Goal: Entertainment & Leisure: Consume media (video, audio)

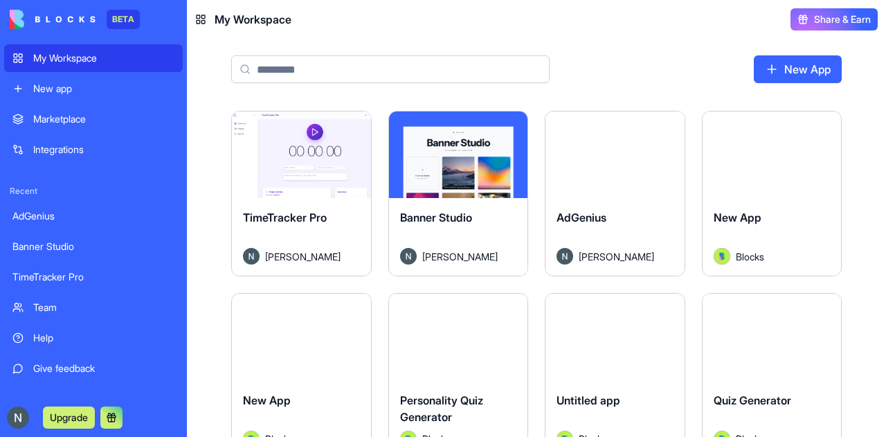
click at [812, 75] on link "New App" at bounding box center [798, 69] width 88 height 28
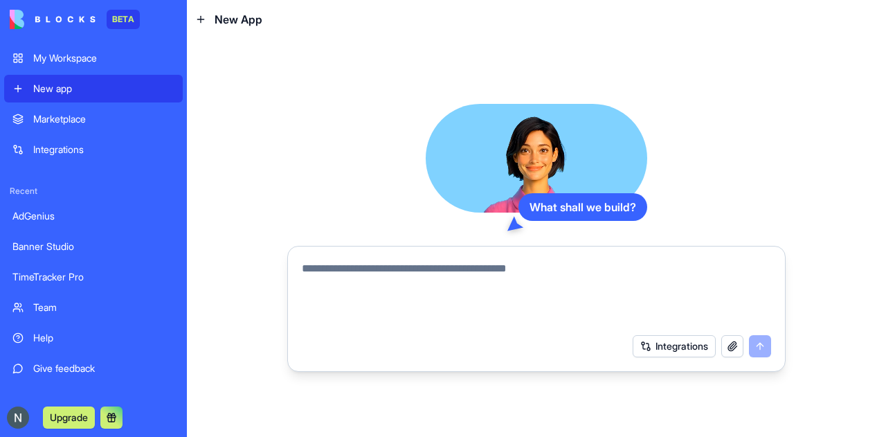
click at [455, 291] on textarea at bounding box center [536, 293] width 469 height 66
type textarea "**********"
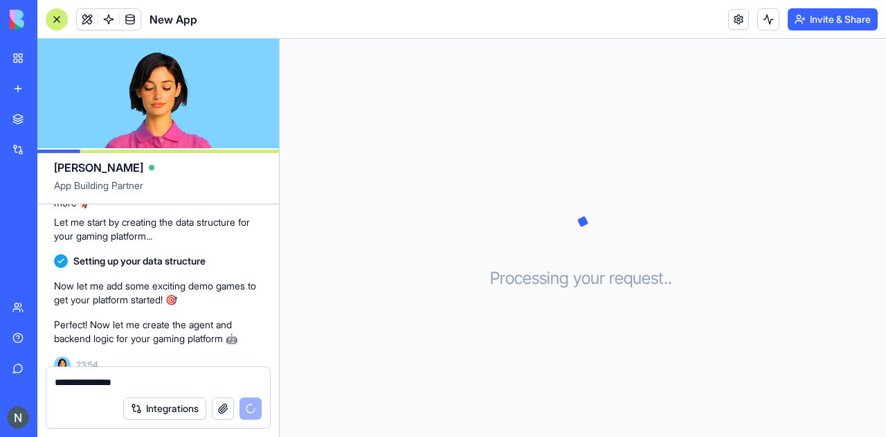
scroll to position [208, 0]
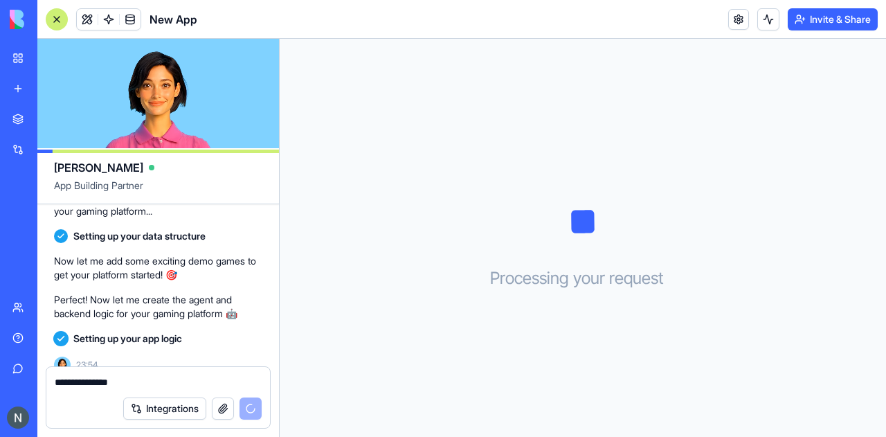
click at [142, 379] on textarea "**********" at bounding box center [159, 382] width 208 height 14
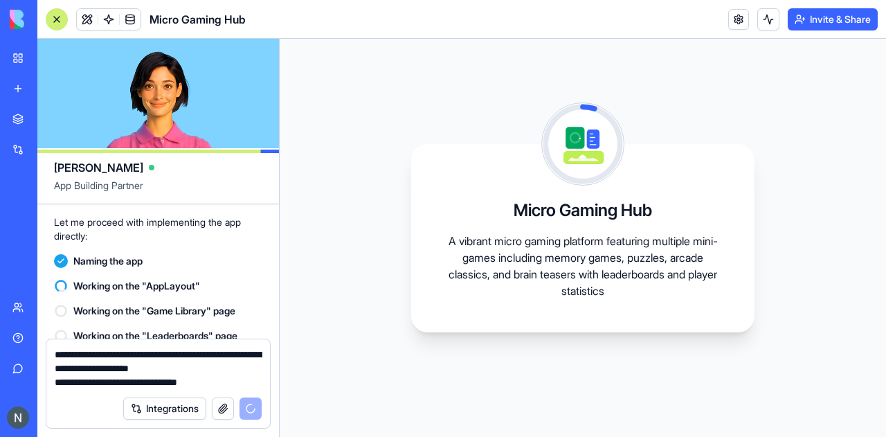
scroll to position [462, 0]
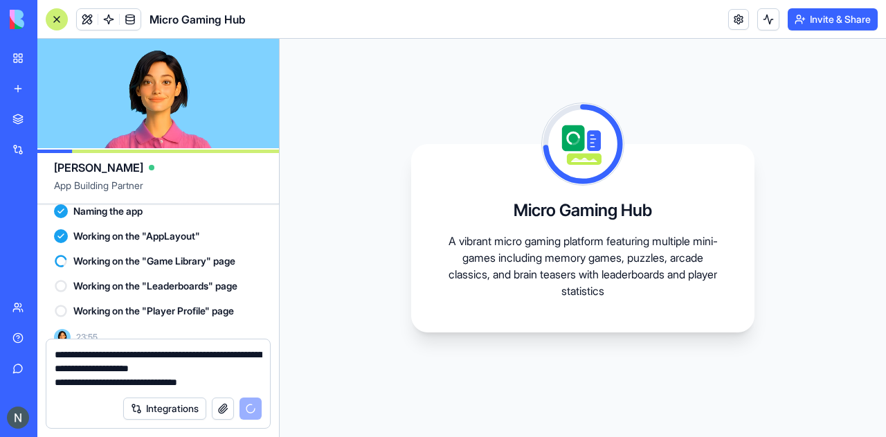
type textarea "**********"
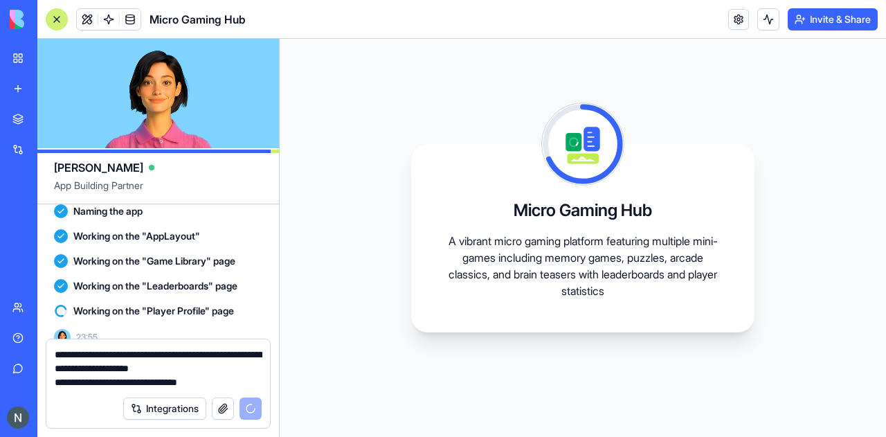
click at [576, 242] on p "A vibrant micro gaming platform featuring multiple mini-games including memory …" at bounding box center [582, 266] width 277 height 66
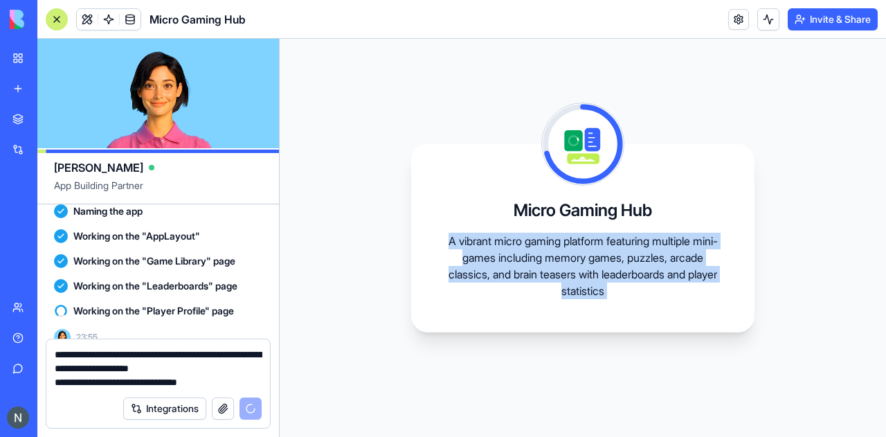
click at [576, 242] on p "A vibrant micro gaming platform featuring multiple mini-games including memory …" at bounding box center [582, 266] width 277 height 66
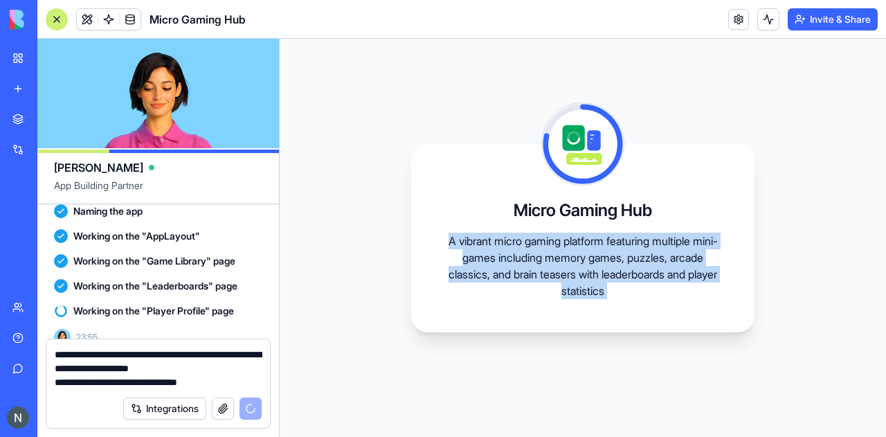
copy body "A vibrant micro gaming platform featuring multiple mini-games including memory …"
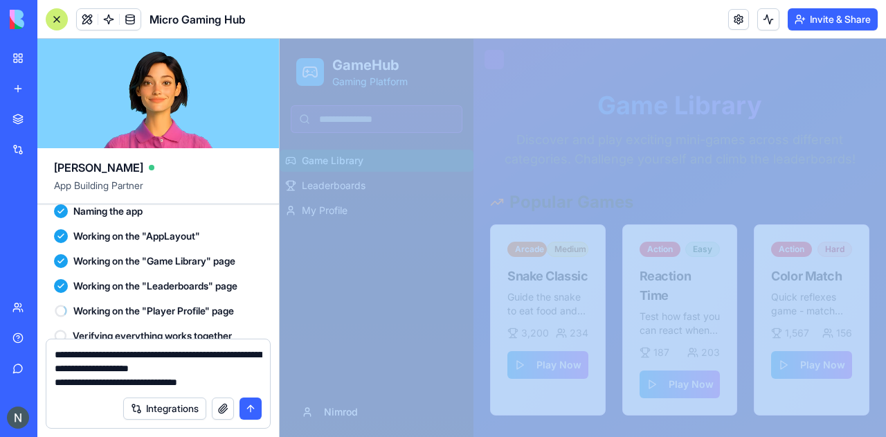
scroll to position [681, 0]
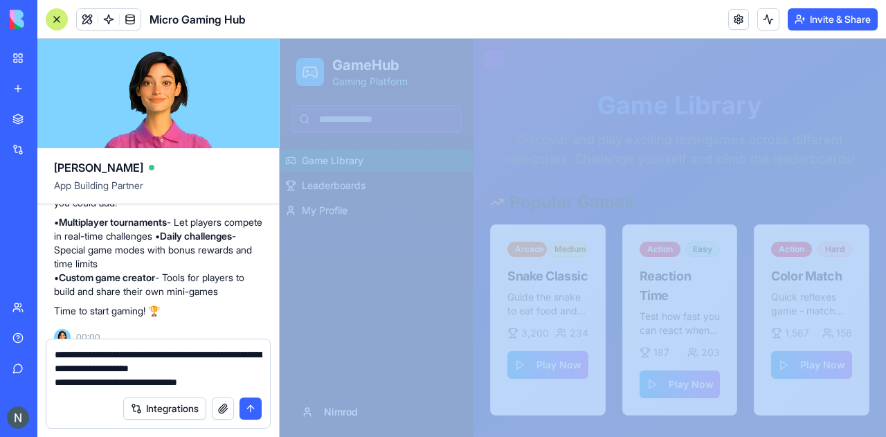
click at [177, 362] on textarea "**********" at bounding box center [159, 368] width 208 height 42
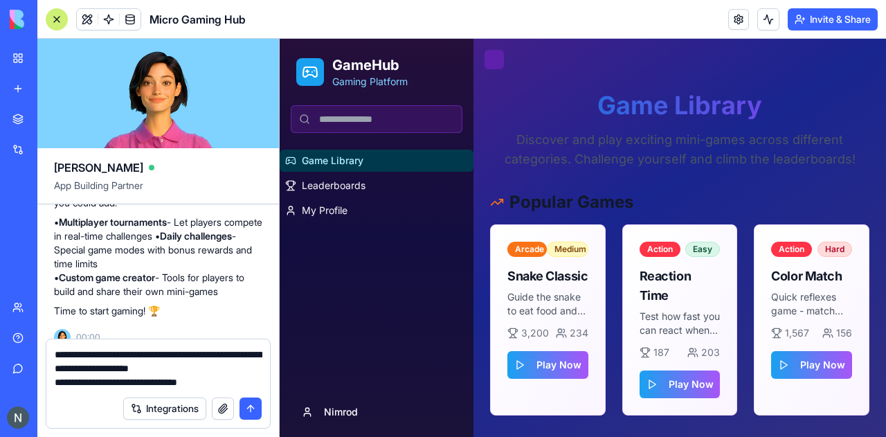
click at [177, 362] on textarea "**********" at bounding box center [159, 368] width 208 height 42
click at [251, 404] on button "submit" at bounding box center [251, 408] width 22 height 22
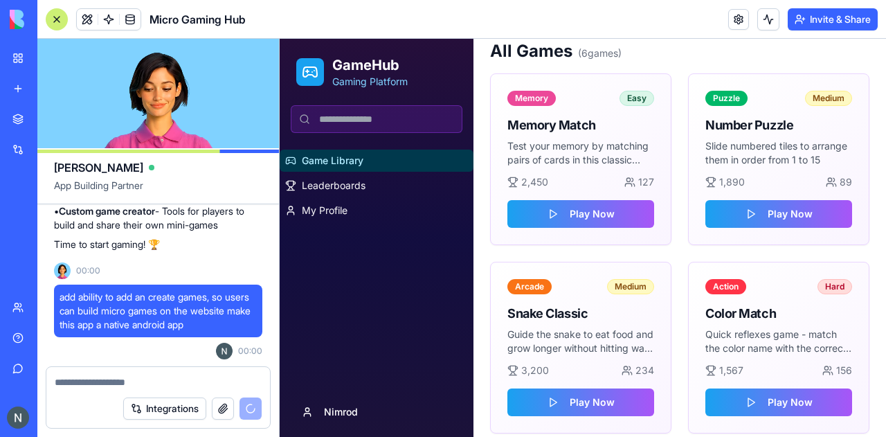
scroll to position [477, 0]
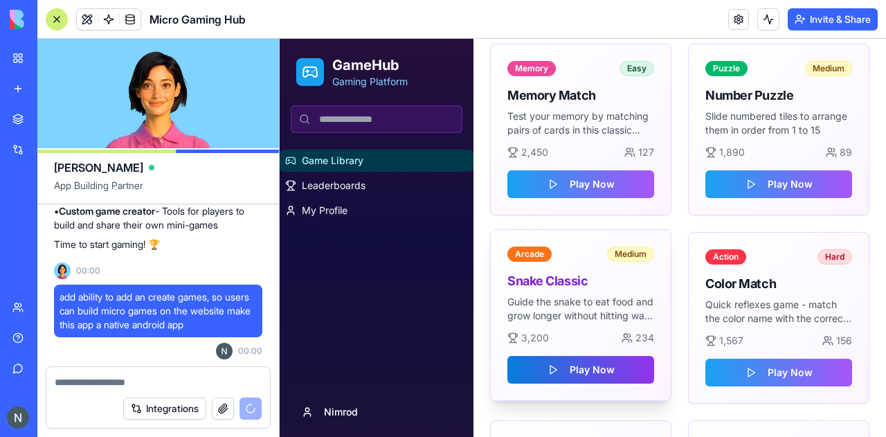
click at [586, 365] on button "Play Now" at bounding box center [580, 370] width 147 height 28
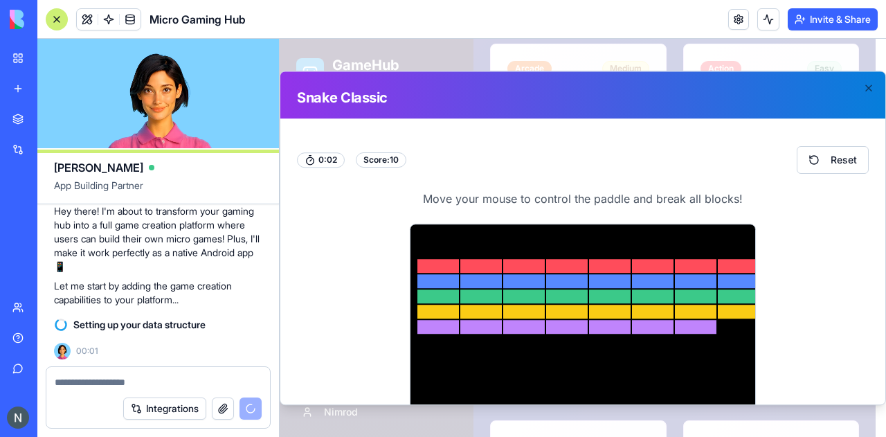
scroll to position [112, 0]
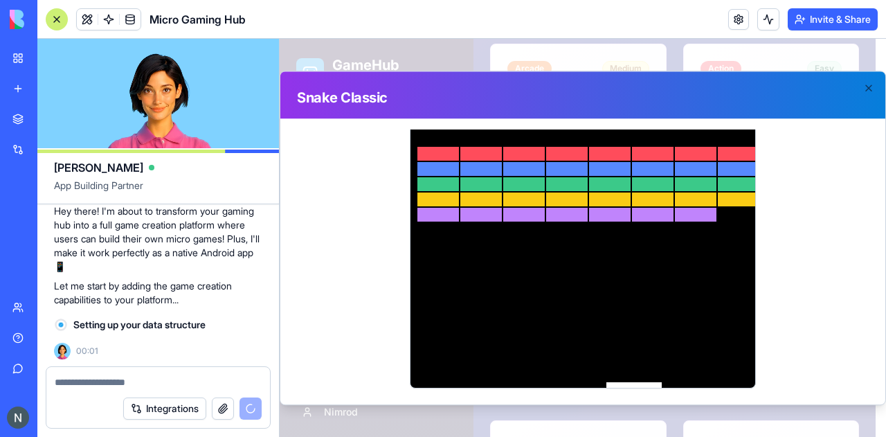
click at [628, 363] on div at bounding box center [583, 249] width 346 height 277
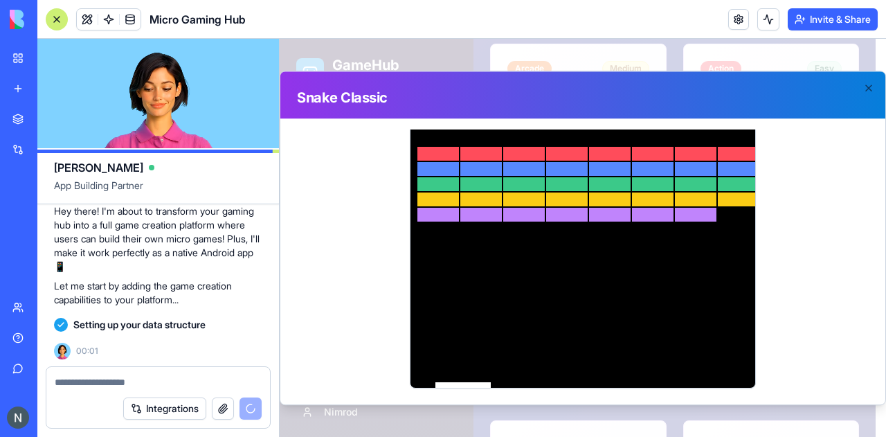
click at [457, 342] on div at bounding box center [583, 249] width 346 height 277
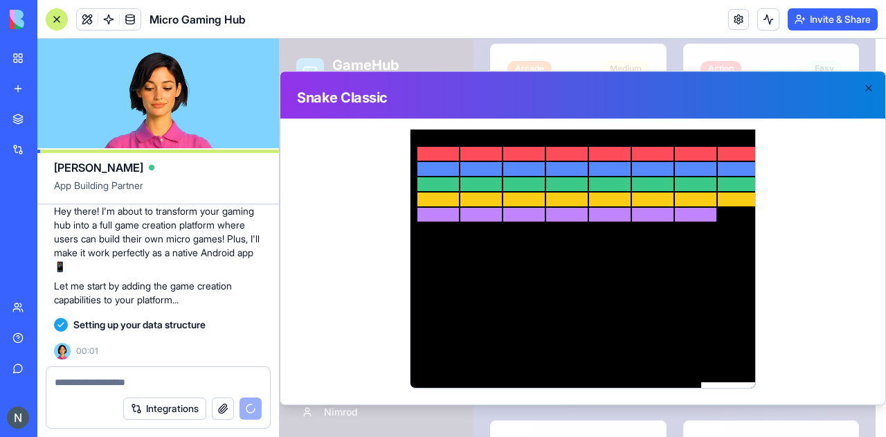
drag, startPoint x: 730, startPoint y: 277, endPoint x: 723, endPoint y: 273, distance: 7.1
click at [723, 273] on div at bounding box center [583, 249] width 346 height 277
click at [714, 293] on div at bounding box center [583, 249] width 346 height 277
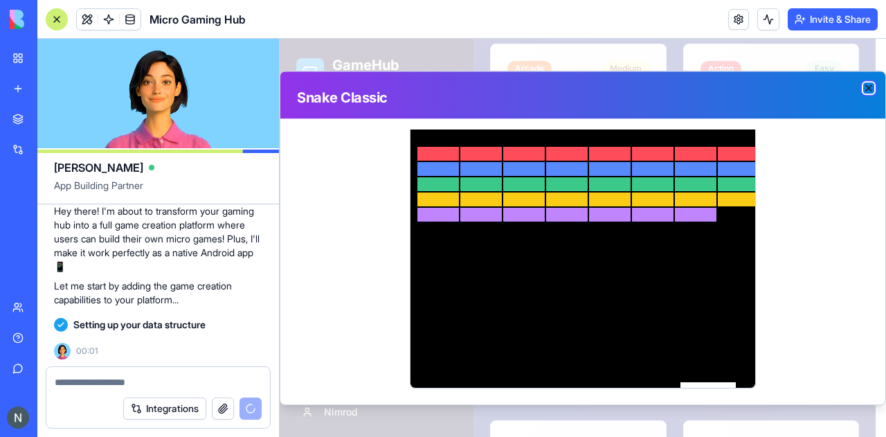
click at [865, 87] on icon "button" at bounding box center [868, 87] width 11 height 11
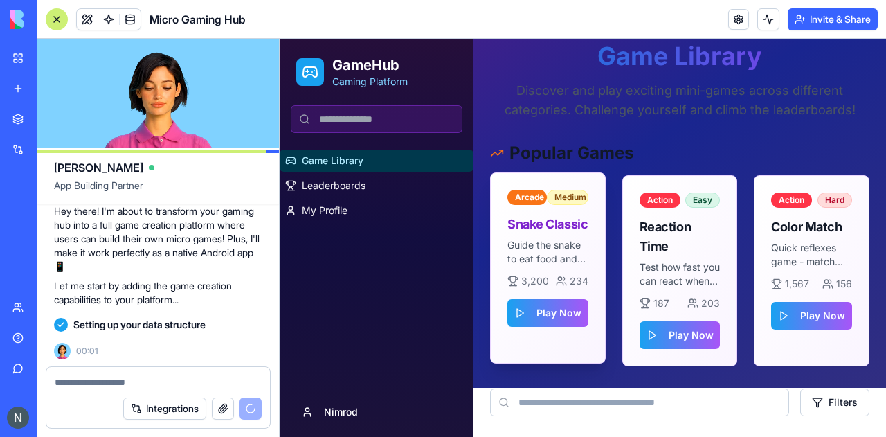
scroll to position [0, 0]
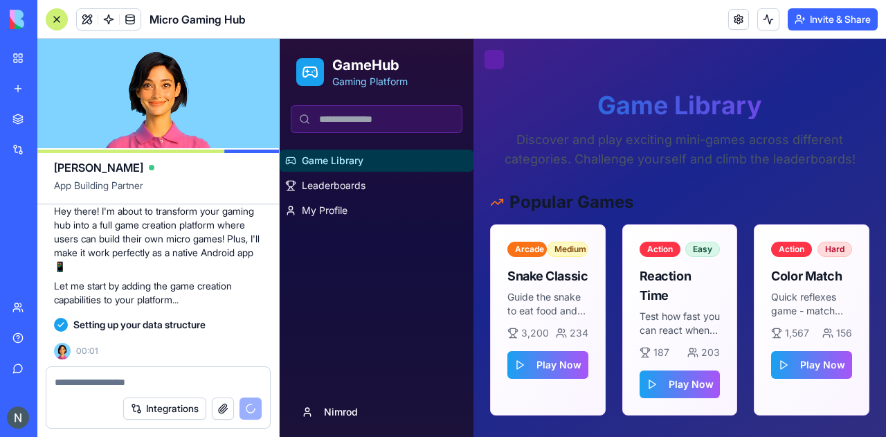
click at [602, 137] on p "Discover and play exciting mini-games across different categories. Challenge yo…" at bounding box center [679, 149] width 379 height 39
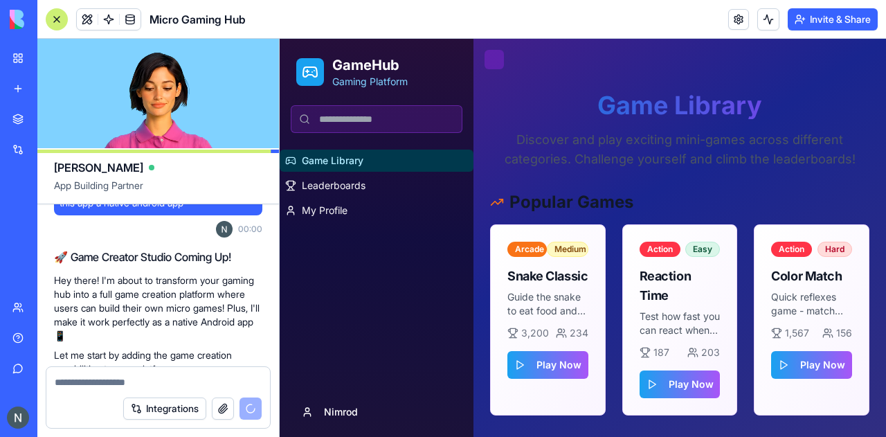
scroll to position [868, 0]
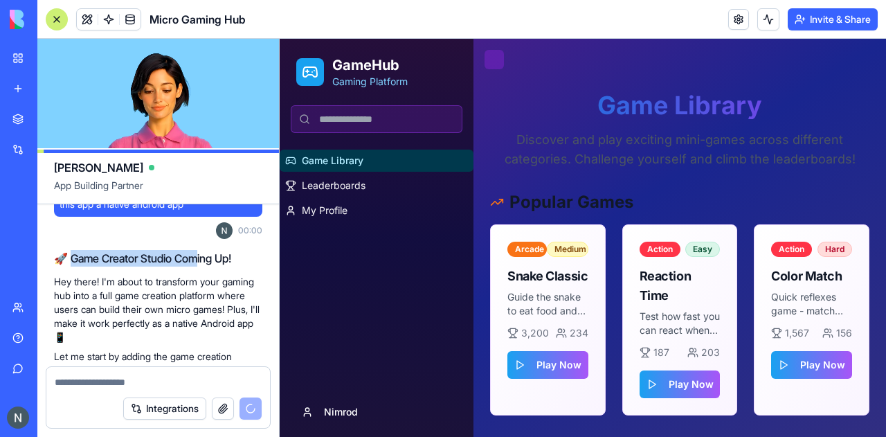
drag, startPoint x: 75, startPoint y: 257, endPoint x: 202, endPoint y: 255, distance: 127.4
click at [202, 255] on div "🚀 Game Creator Studio Coming Up! Hey there! I'm about to transform your gaming …" at bounding box center [158, 313] width 208 height 127
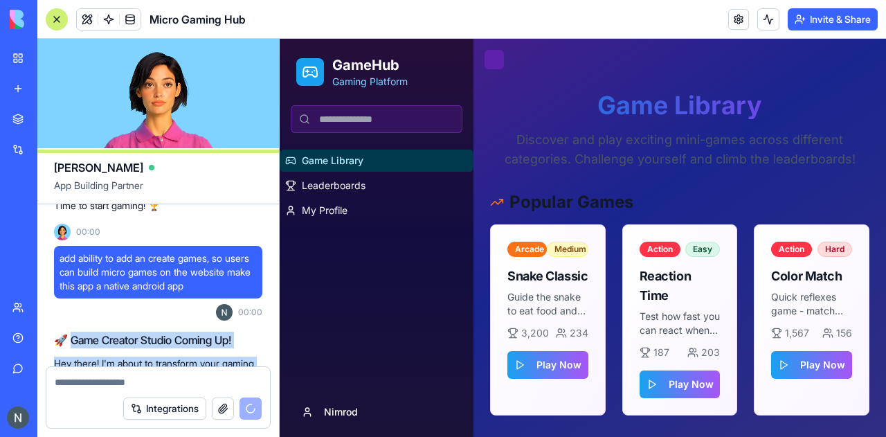
scroll to position [784, 0]
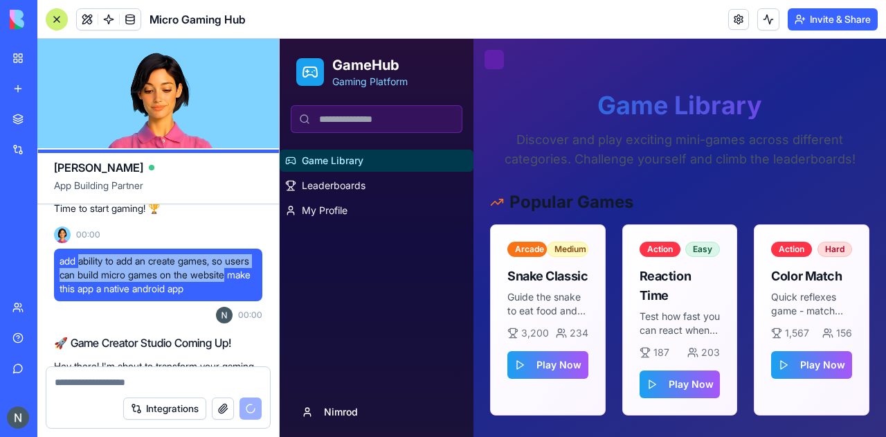
drag, startPoint x: 82, startPoint y: 246, endPoint x: 93, endPoint y: 271, distance: 27.9
click at [93, 271] on span "add ability to add an create games, so users can build micro games on the websi…" at bounding box center [158, 275] width 197 height 42
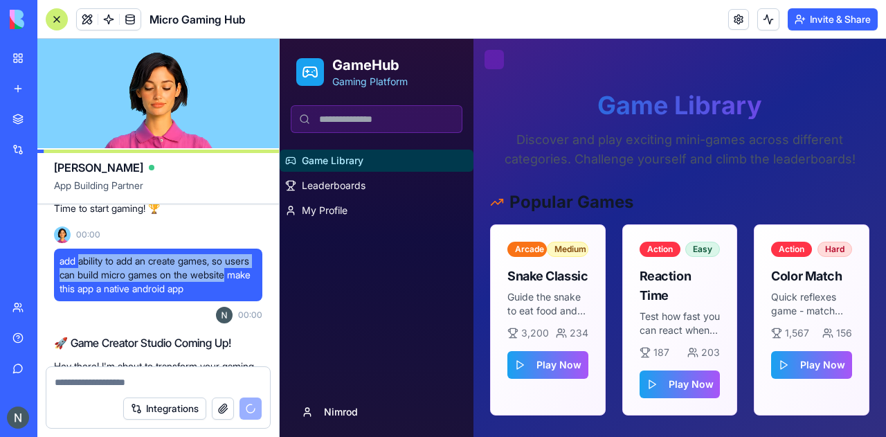
copy span "ability to add an create games, so users can build micro games on the website"
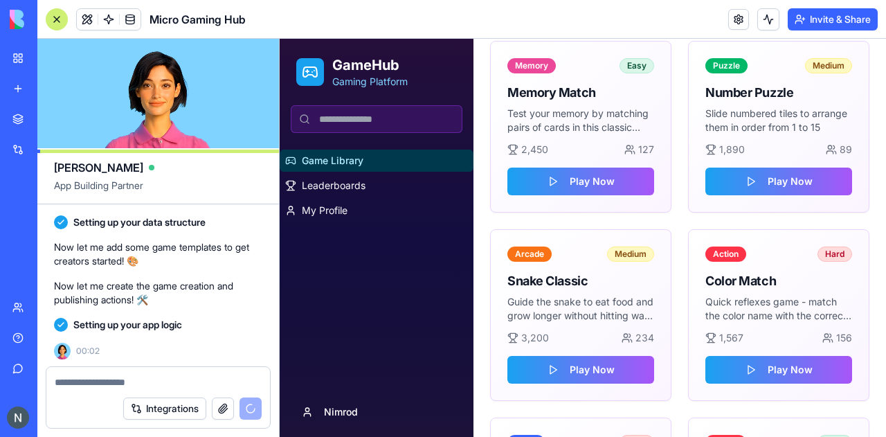
scroll to position [480, 0]
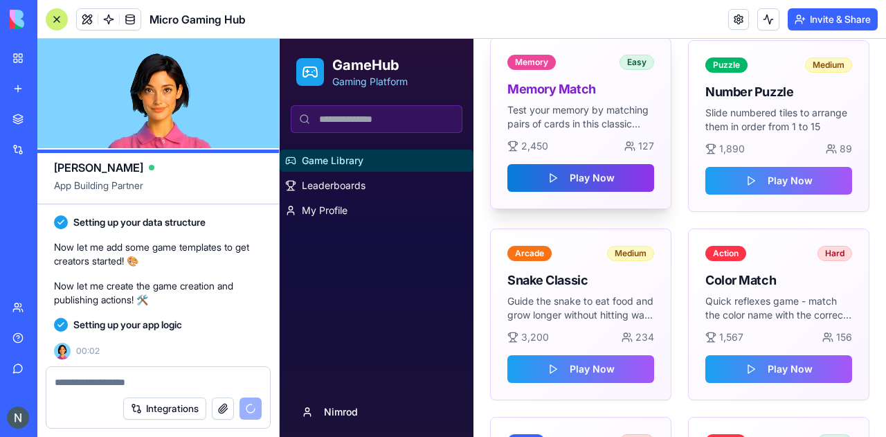
click at [615, 182] on button "Play Now" at bounding box center [580, 178] width 147 height 28
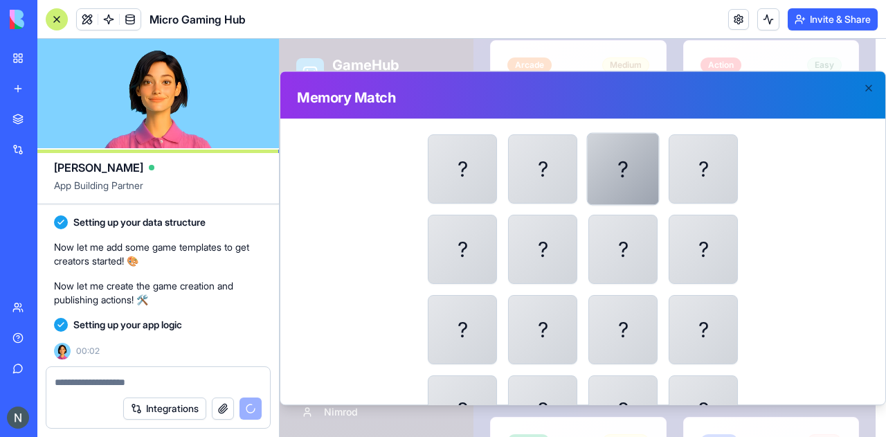
scroll to position [90, 0]
click at [619, 195] on div "?" at bounding box center [623, 168] width 73 height 73
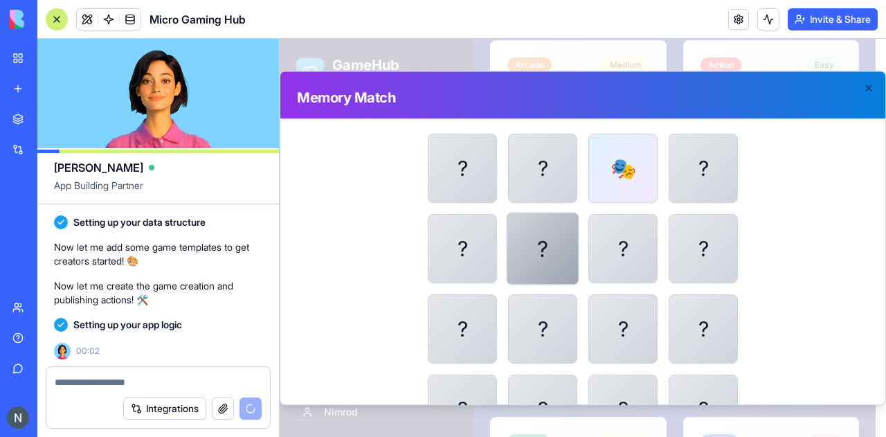
click at [527, 260] on div "?" at bounding box center [543, 248] width 73 height 73
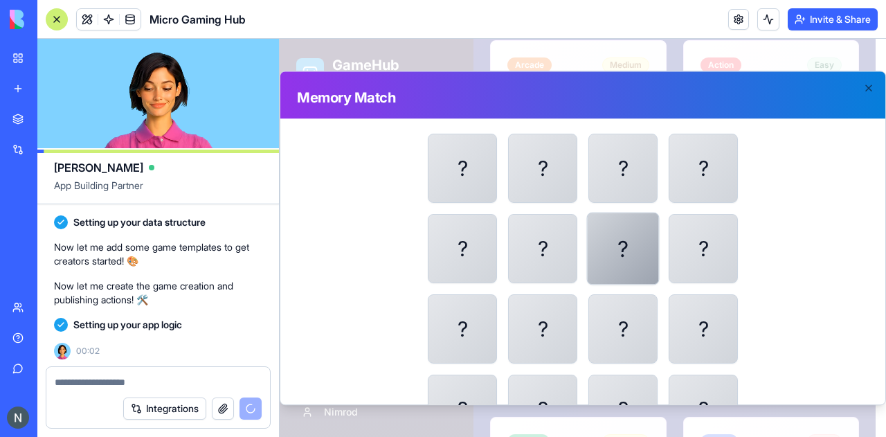
scroll to position [145, 0]
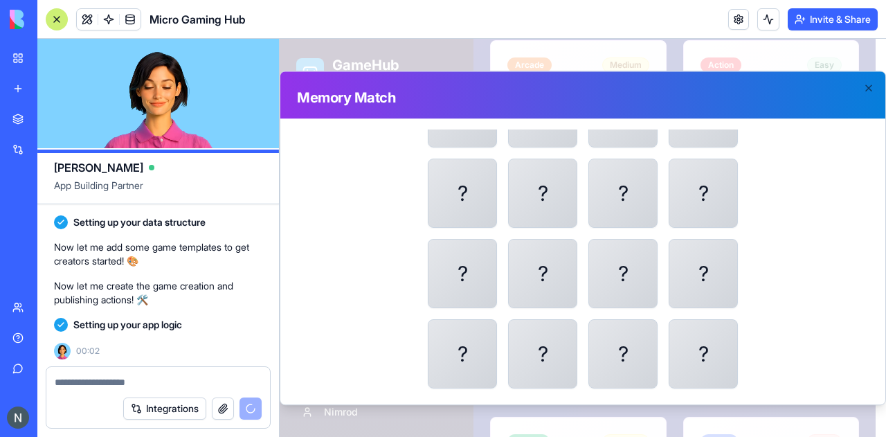
drag, startPoint x: 613, startPoint y: 260, endPoint x: 396, endPoint y: 186, distance: 229.4
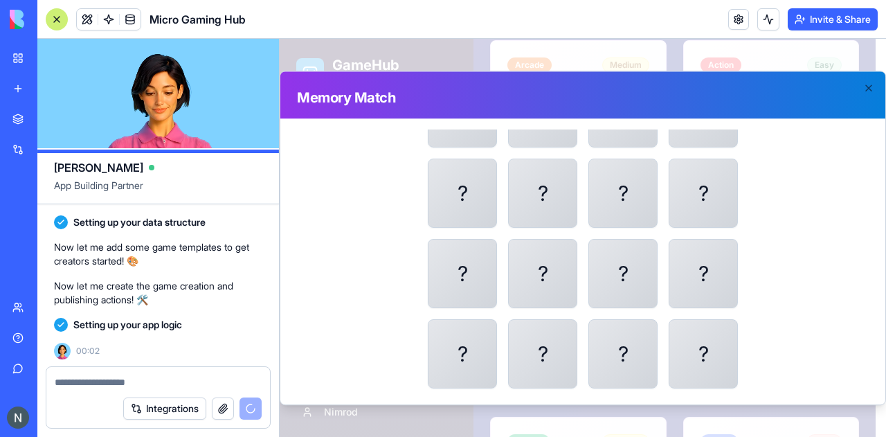
click at [396, 186] on div "0 : 03 Moves: 1 Matches: 0 / 8 Reset Match all pairs of cards to win! ? ? ? ? ?…" at bounding box center [583, 195] width 572 height 388
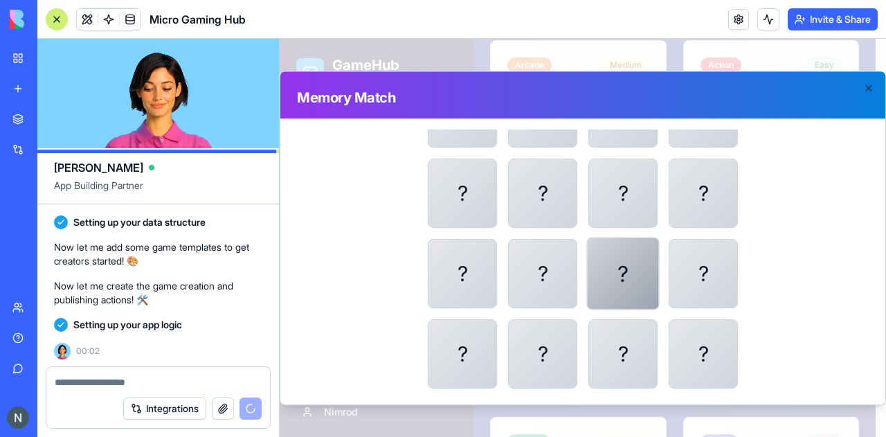
click at [620, 287] on div "?" at bounding box center [623, 273] width 73 height 73
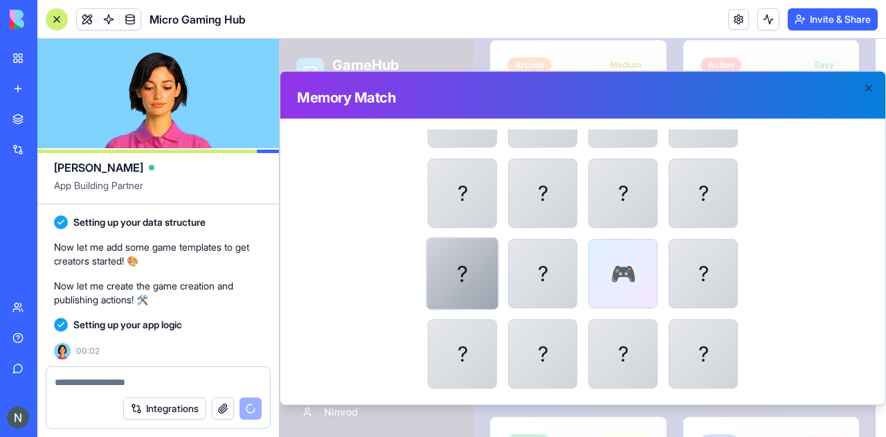
click at [488, 268] on div "?" at bounding box center [462, 273] width 73 height 73
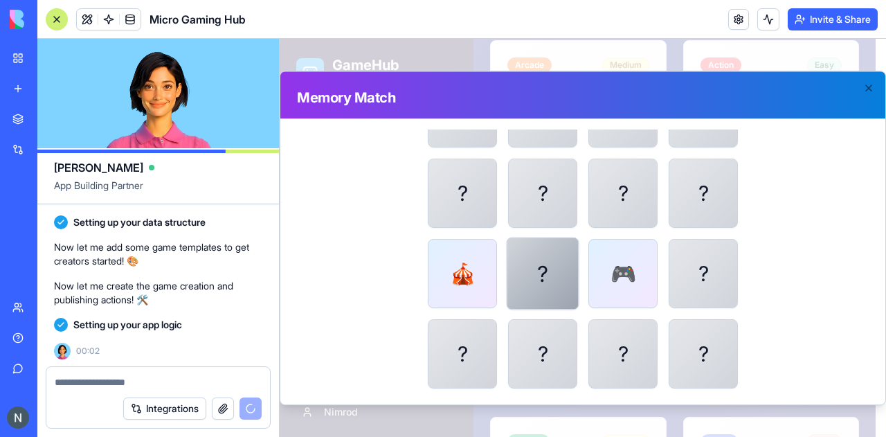
click at [539, 269] on div "?" at bounding box center [543, 273] width 73 height 73
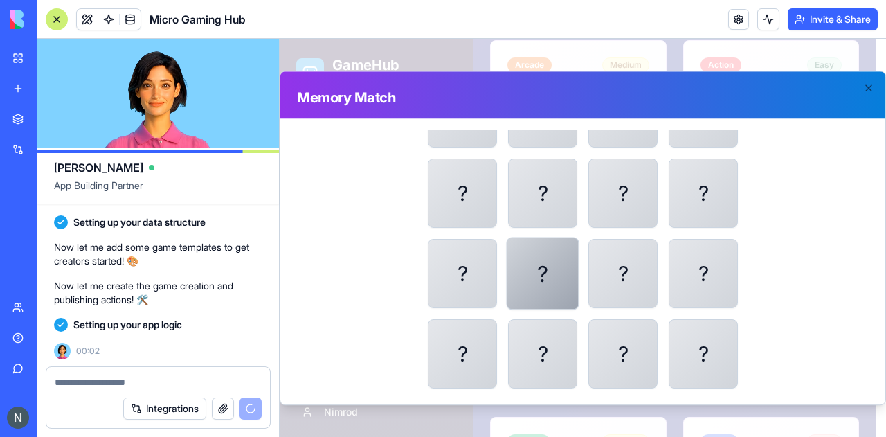
click at [539, 269] on div "?" at bounding box center [543, 273] width 73 height 73
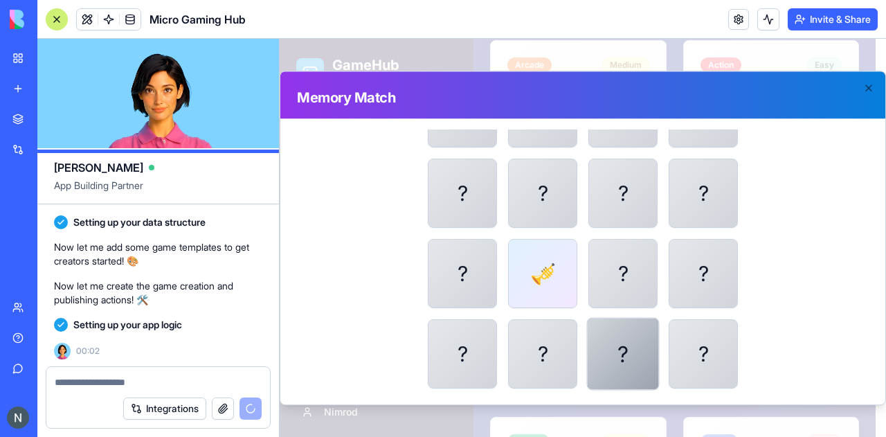
click at [622, 350] on div "?" at bounding box center [623, 353] width 73 height 73
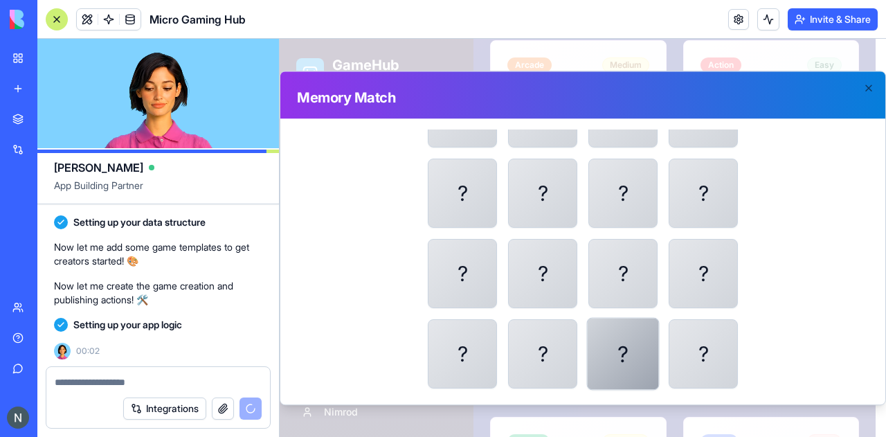
click at [622, 353] on div "?" at bounding box center [623, 353] width 73 height 73
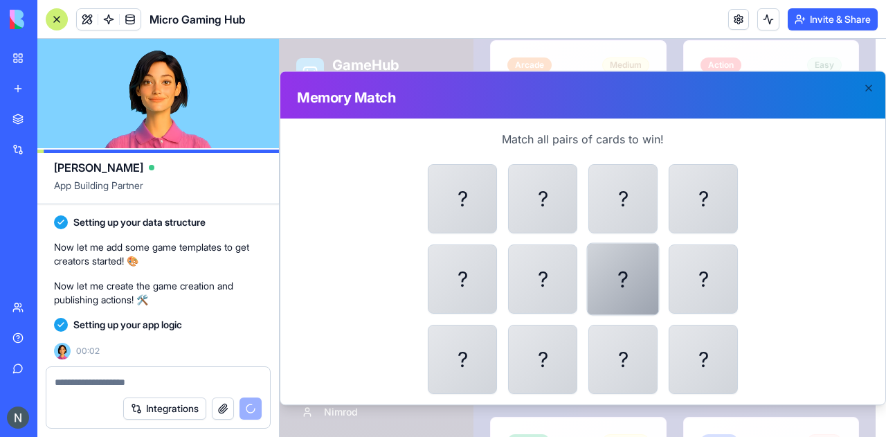
scroll to position [58, 0]
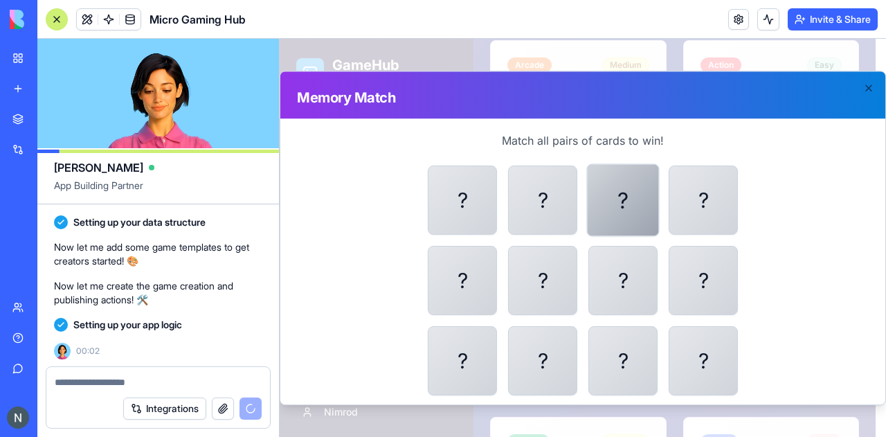
click at [622, 203] on div "?" at bounding box center [623, 199] width 73 height 73
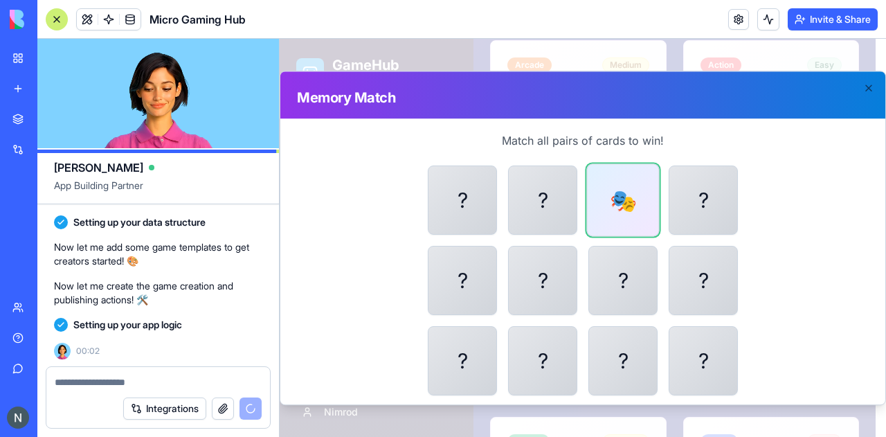
scroll to position [145, 0]
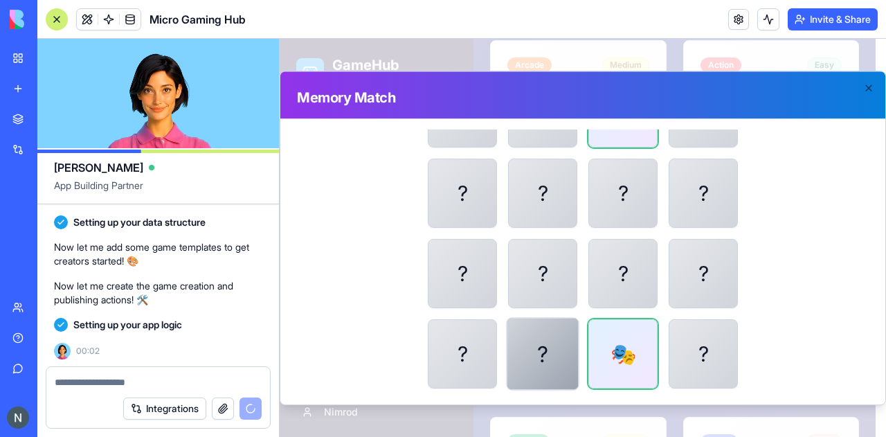
click at [543, 347] on div "?" at bounding box center [543, 353] width 73 height 73
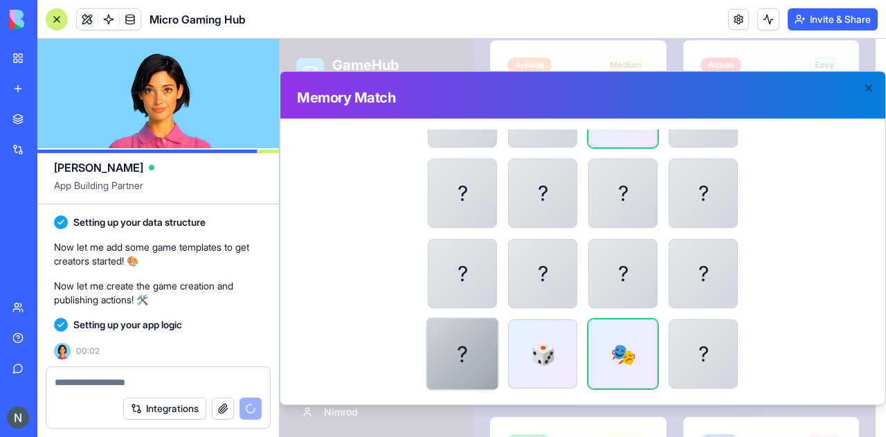
click at [472, 354] on div "?" at bounding box center [462, 353] width 73 height 73
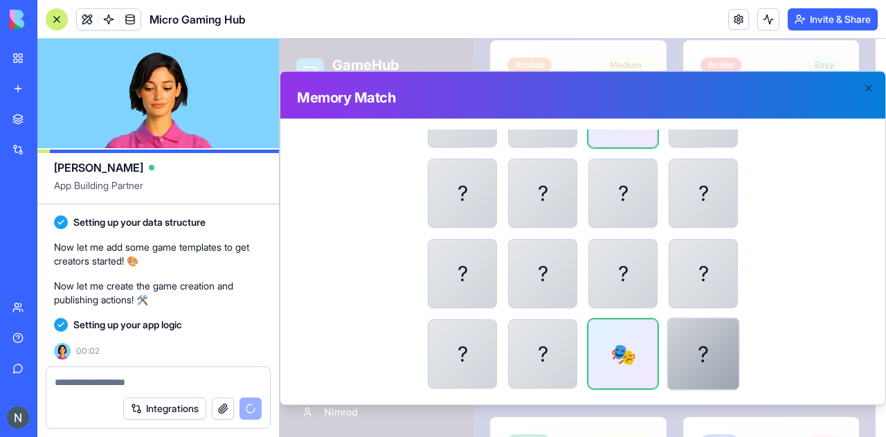
click at [685, 363] on div "?" at bounding box center [703, 353] width 73 height 73
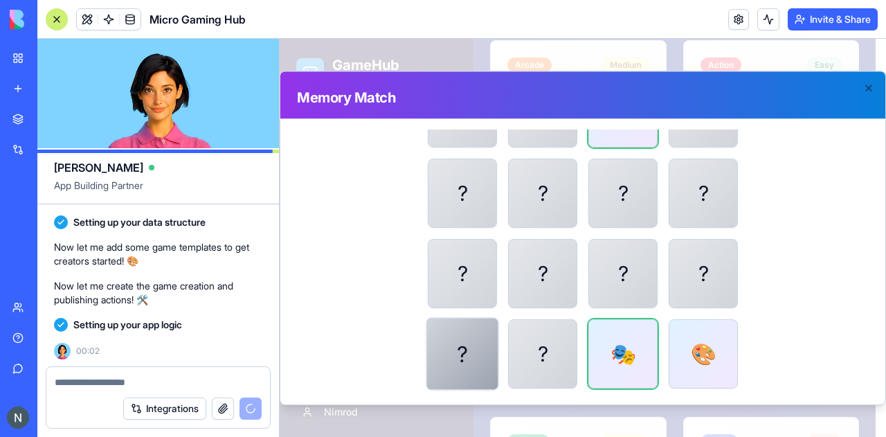
click at [466, 351] on div "?" at bounding box center [462, 353] width 73 height 73
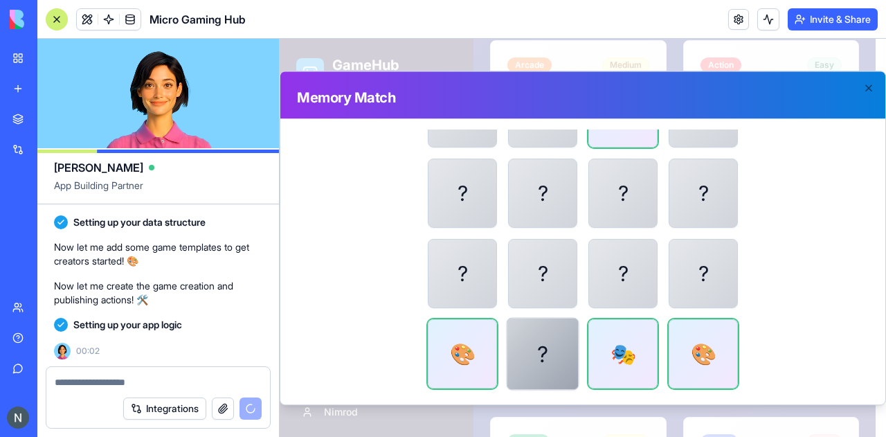
click at [547, 348] on div "?" at bounding box center [543, 353] width 73 height 73
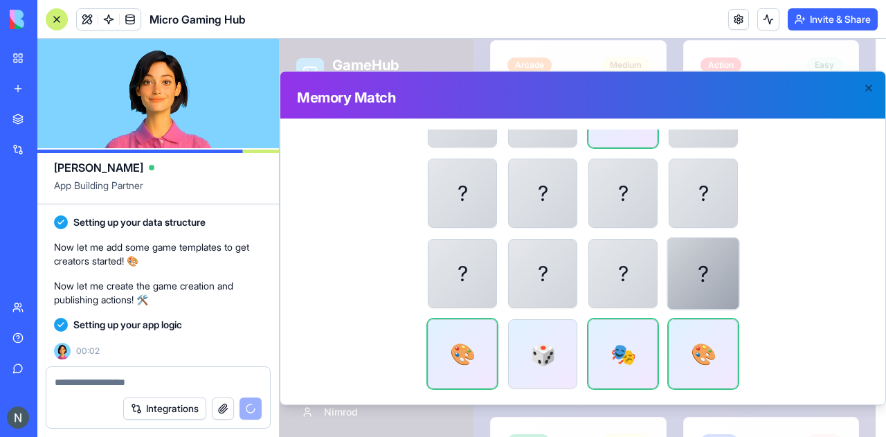
click at [683, 284] on div "?" at bounding box center [703, 273] width 73 height 73
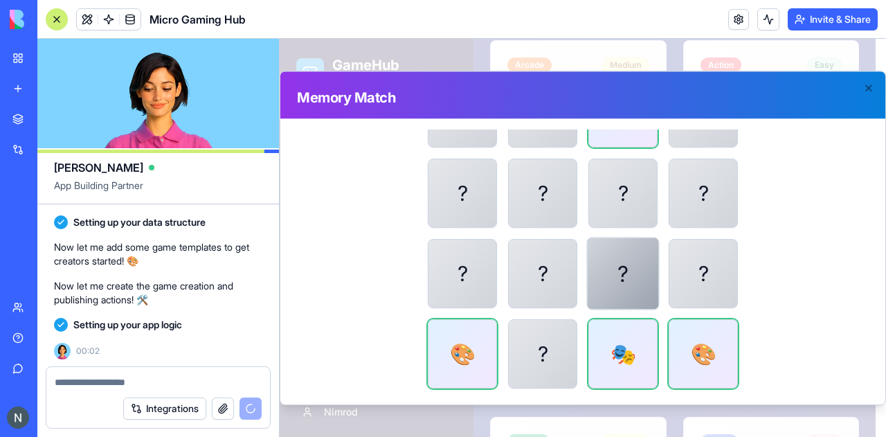
click at [626, 279] on div "?" at bounding box center [623, 273] width 73 height 73
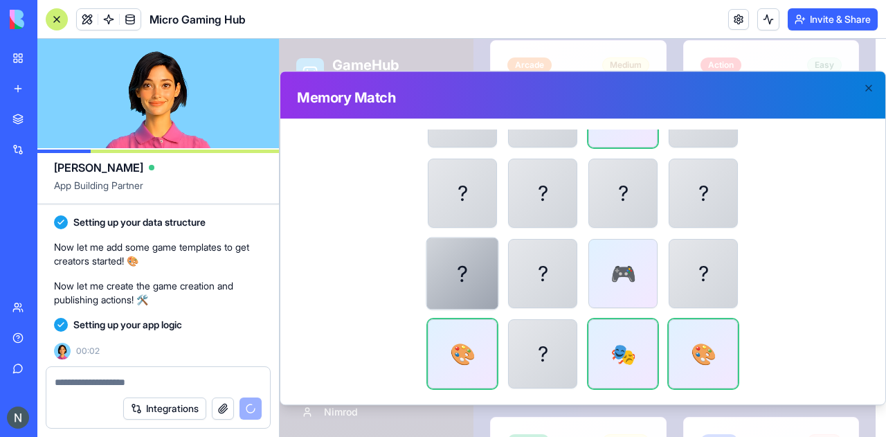
click at [464, 282] on div "?" at bounding box center [462, 273] width 73 height 73
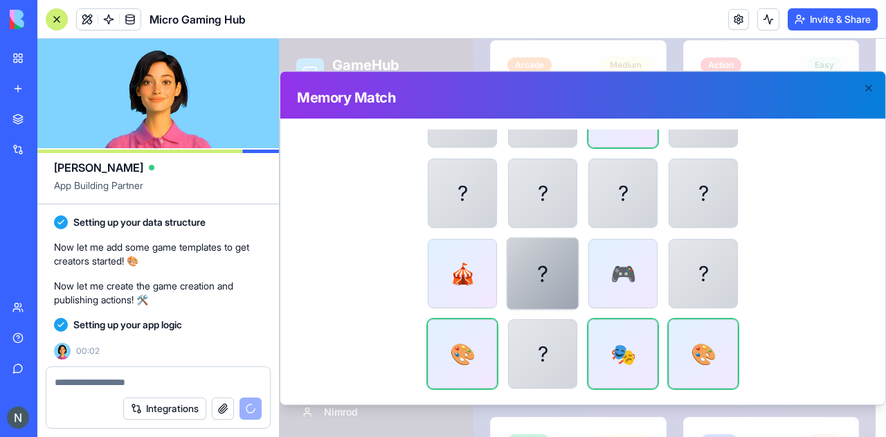
click at [527, 282] on div "?" at bounding box center [543, 273] width 73 height 73
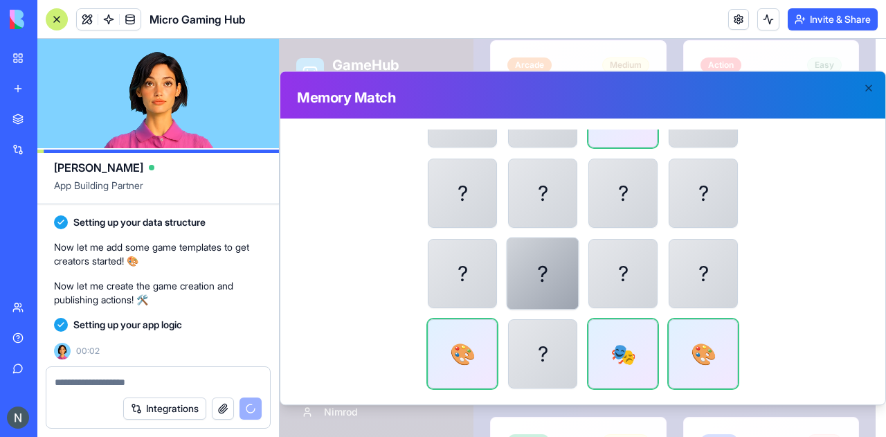
click at [527, 282] on div "?" at bounding box center [543, 273] width 73 height 73
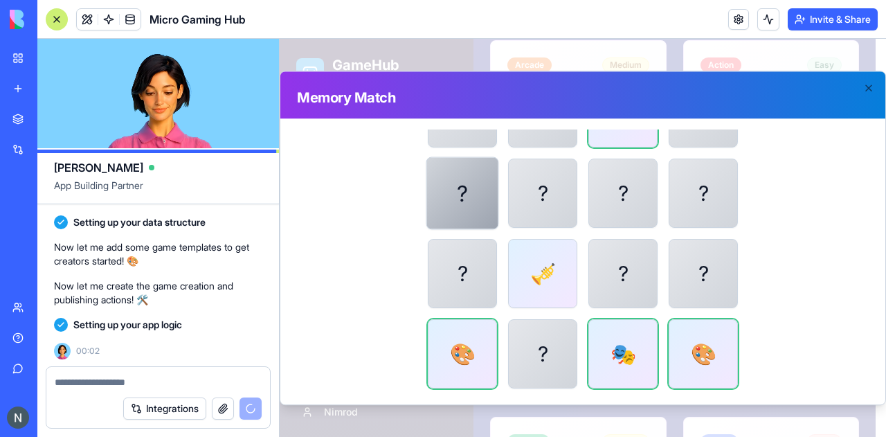
click at [448, 183] on div "?" at bounding box center [462, 192] width 73 height 73
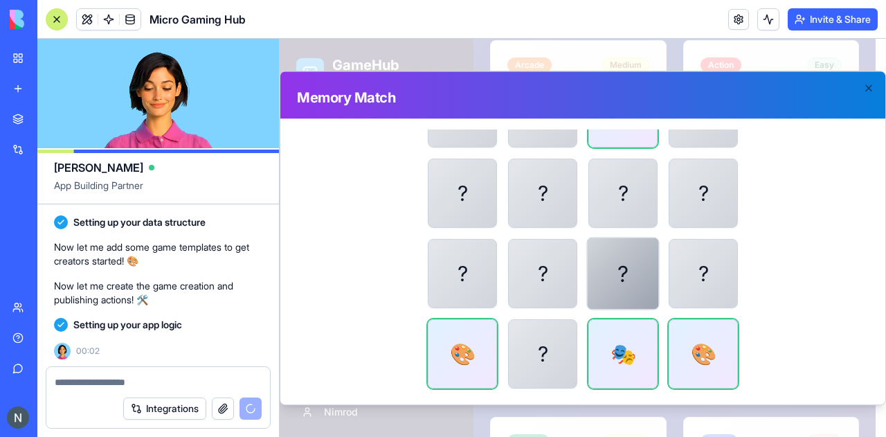
click at [614, 273] on div "?" at bounding box center [623, 273] width 73 height 73
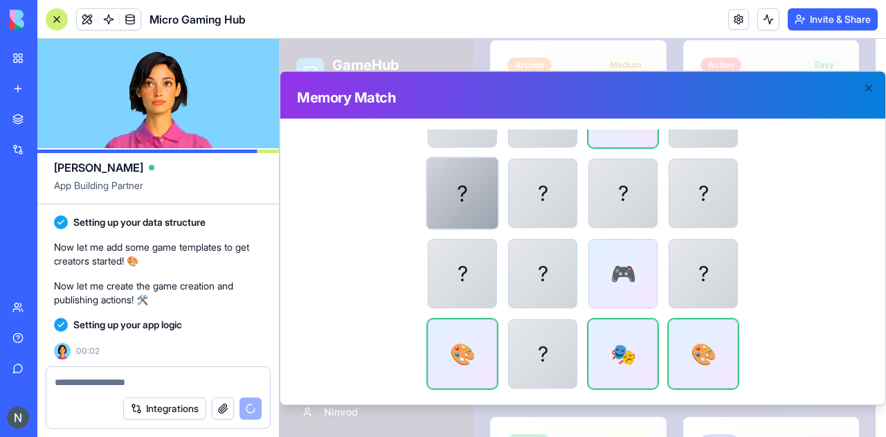
click at [464, 208] on div "?" at bounding box center [462, 192] width 73 height 73
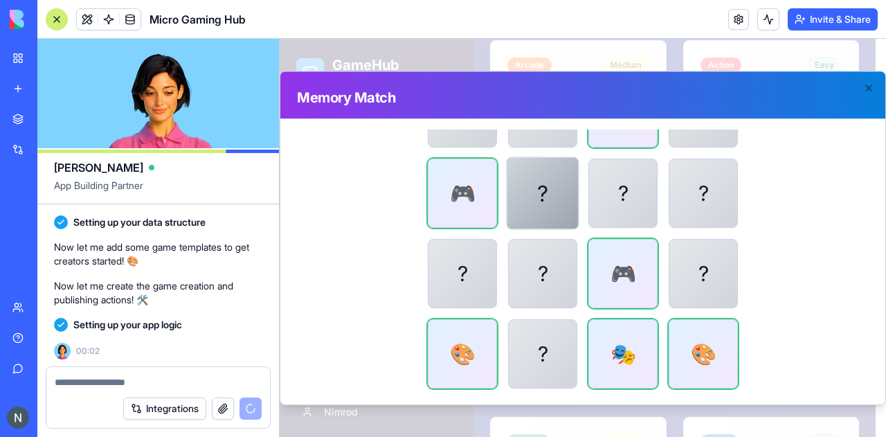
click at [545, 204] on div "?" at bounding box center [543, 192] width 73 height 73
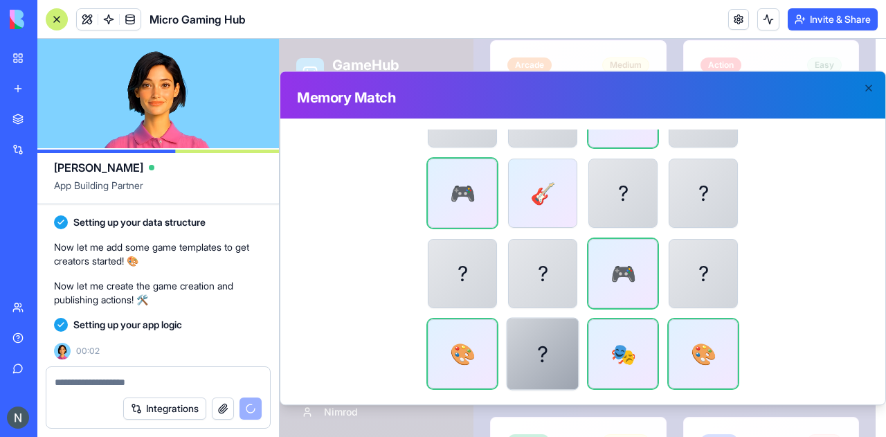
click at [558, 347] on div "?" at bounding box center [543, 353] width 73 height 73
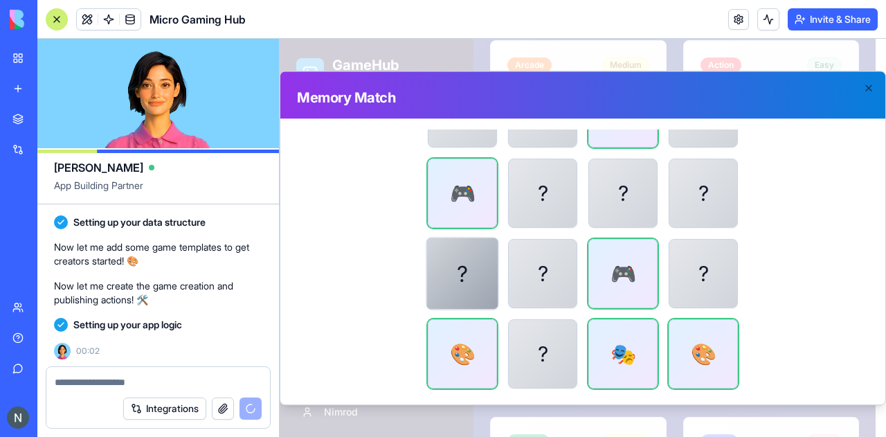
click at [456, 281] on div "?" at bounding box center [462, 273] width 73 height 73
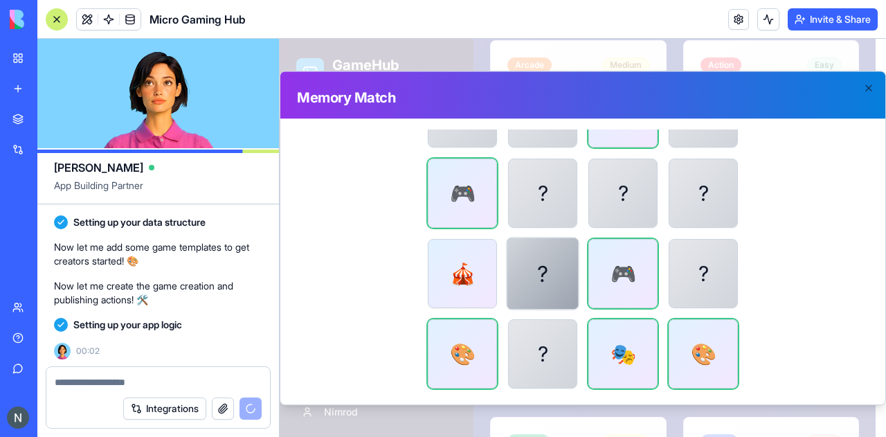
click at [533, 271] on div "?" at bounding box center [543, 273] width 73 height 73
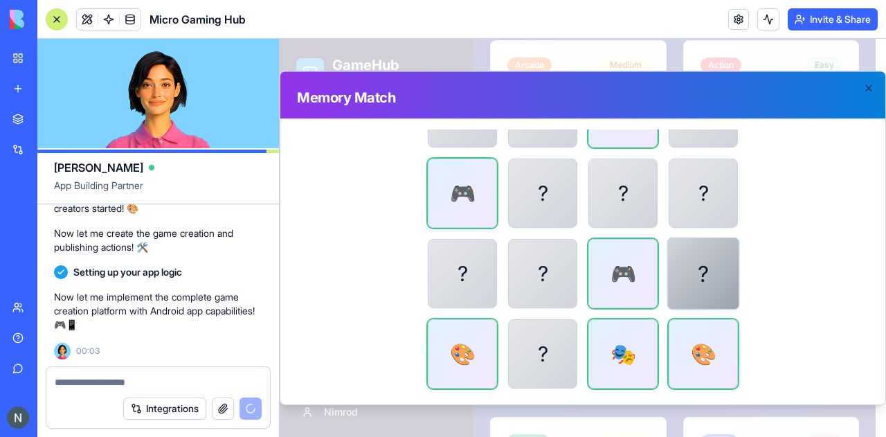
scroll to position [0, 0]
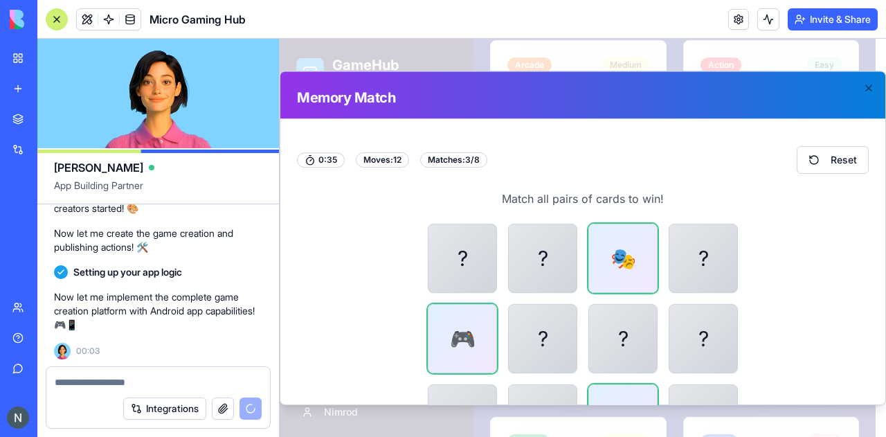
drag, startPoint x: 683, startPoint y: 275, endPoint x: 734, endPoint y: 222, distance: 73.9
click at [734, 222] on div "0 : 35 Moves: 12 Matches: 3 / 8 Reset Match all pairs of cards to win! ? ? 🎭 ? …" at bounding box center [583, 340] width 572 height 388
click at [682, 146] on div "0 : 37 Moves: 12 Matches: 3 / 8 Reset" at bounding box center [583, 160] width 572 height 28
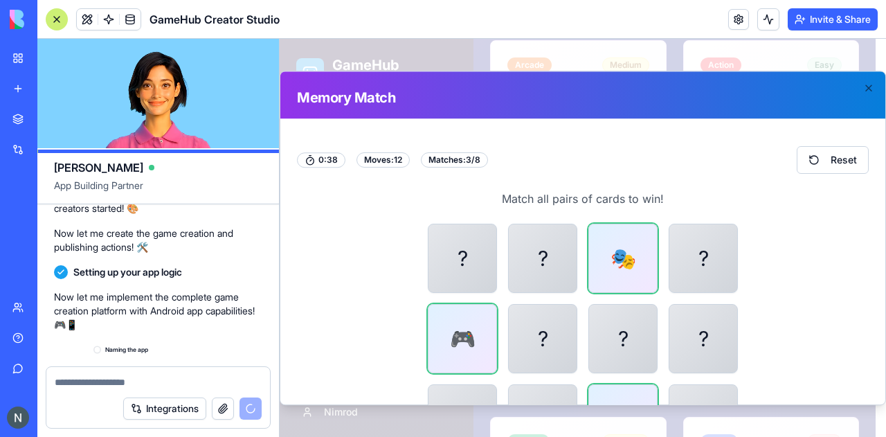
scroll to position [1119, 0]
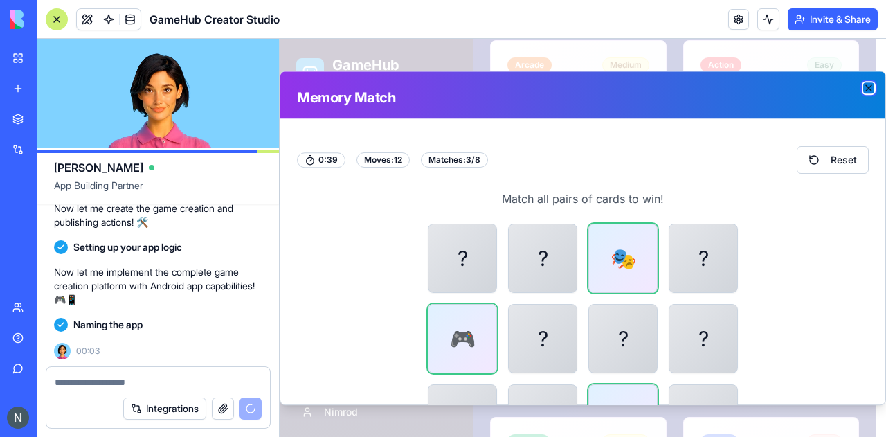
click at [867, 89] on icon "button" at bounding box center [869, 88] width 6 height 6
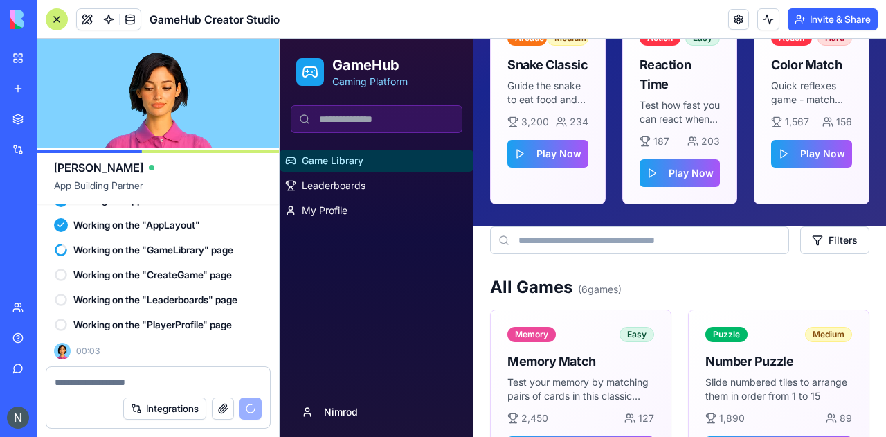
scroll to position [0, 0]
